Goal: Task Accomplishment & Management: Manage account settings

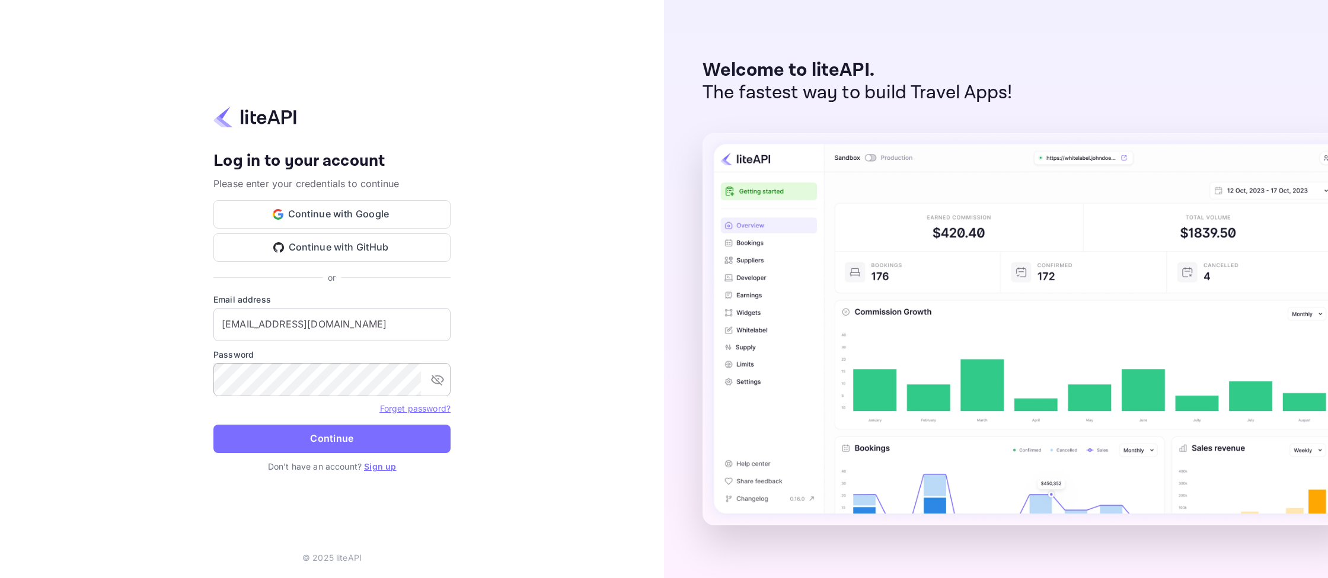
click at [434, 391] on button "toggle password visibility" at bounding box center [438, 380] width 24 height 24
click at [391, 439] on button "Continue" at bounding box center [331, 439] width 237 height 28
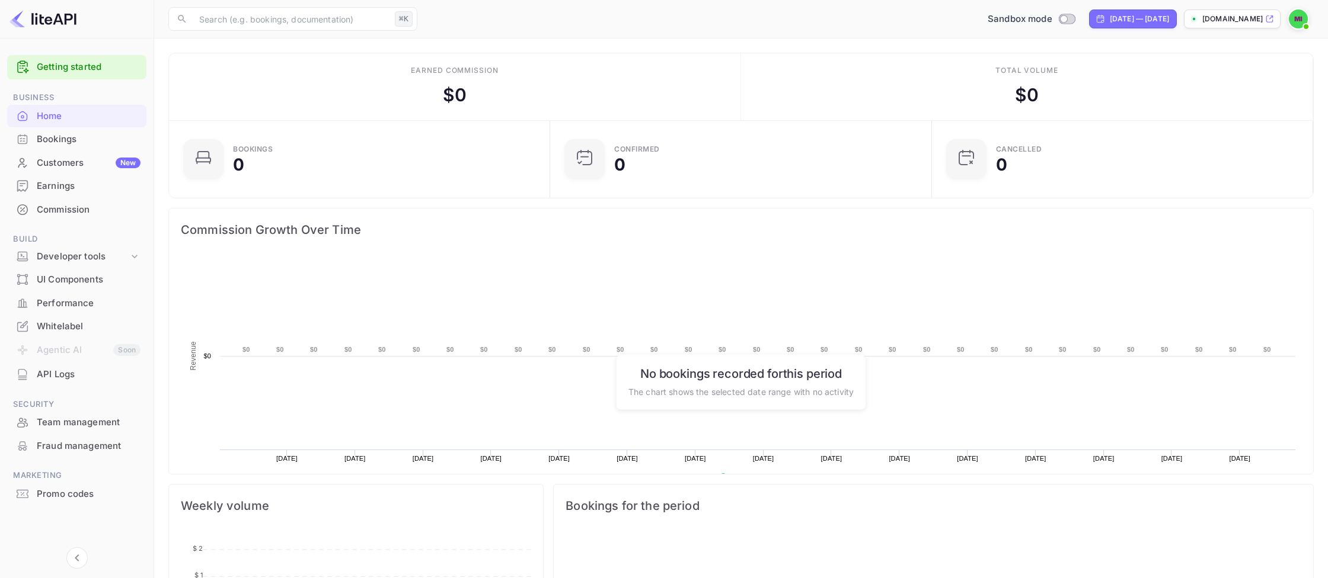
scroll to position [193, 374]
click at [87, 219] on div "Commission" at bounding box center [76, 210] width 139 height 23
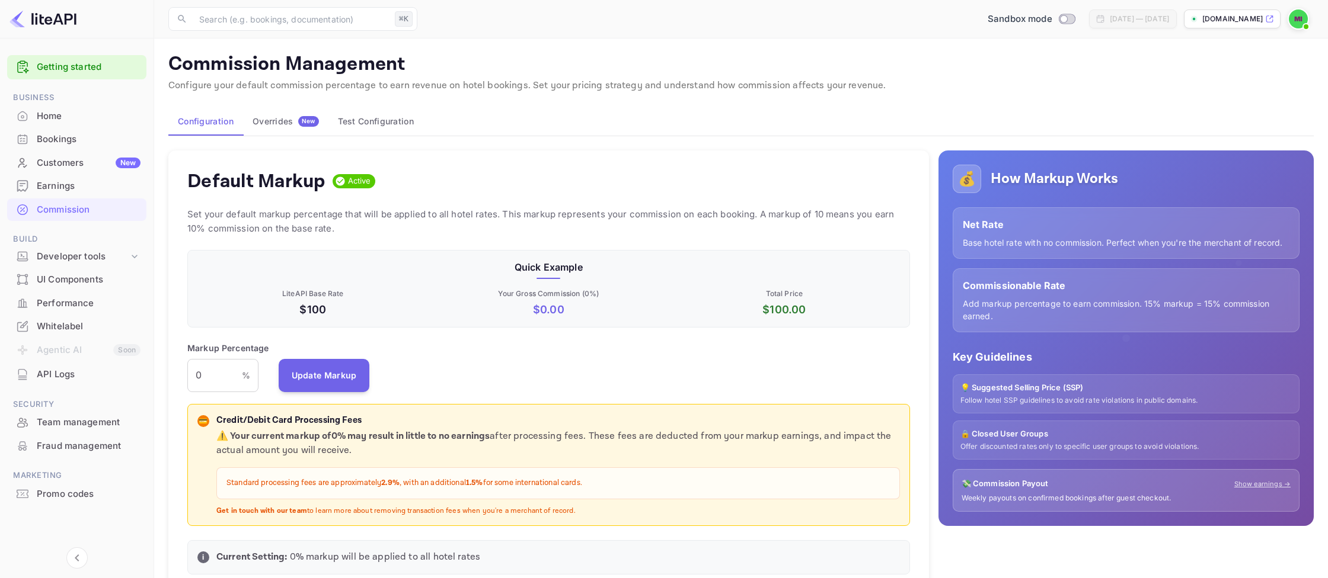
scroll to position [210, 723]
click at [221, 378] on input "0" at bounding box center [214, 375] width 55 height 33
click at [283, 122] on div "Overrides New" at bounding box center [285, 121] width 66 height 11
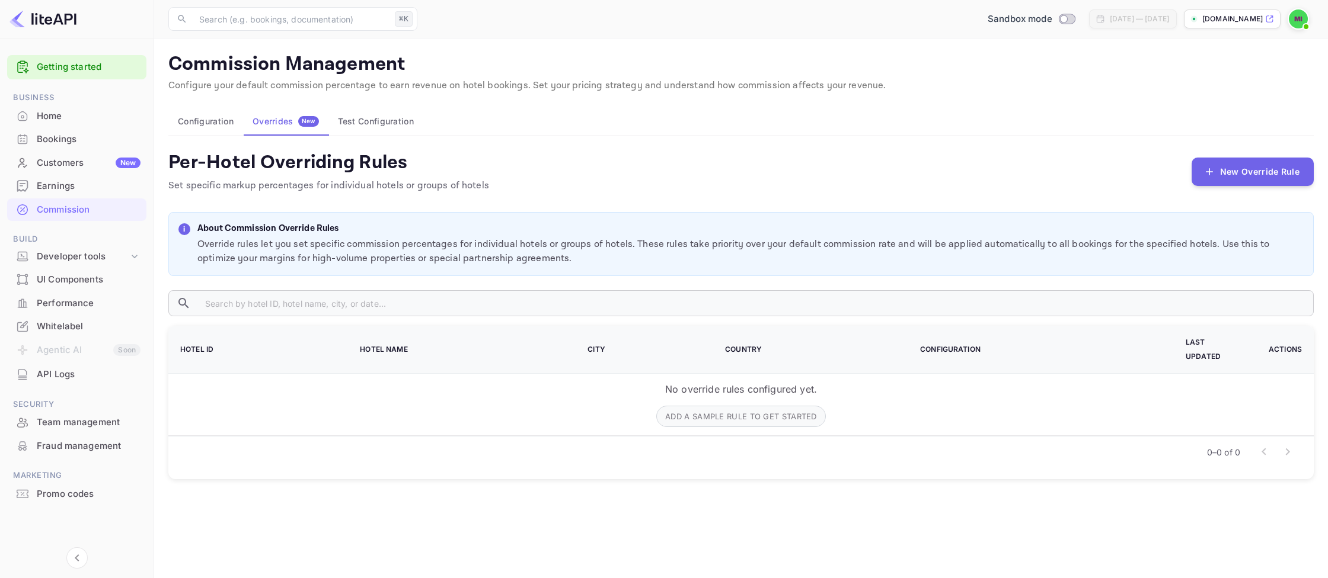
click at [370, 111] on button "Test Configuration" at bounding box center [375, 121] width 95 height 28
